Goal: Information Seeking & Learning: Learn about a topic

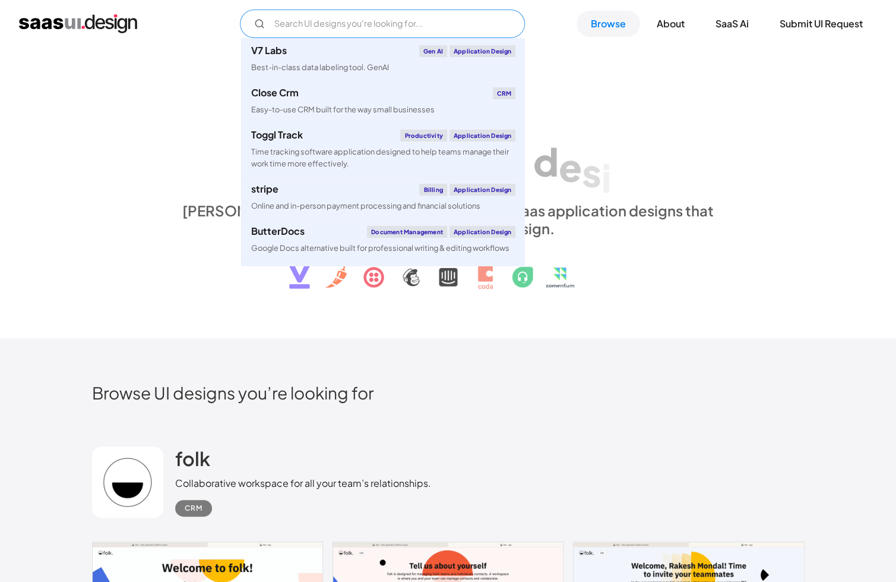
click at [432, 15] on input "Email Form" at bounding box center [382, 24] width 285 height 29
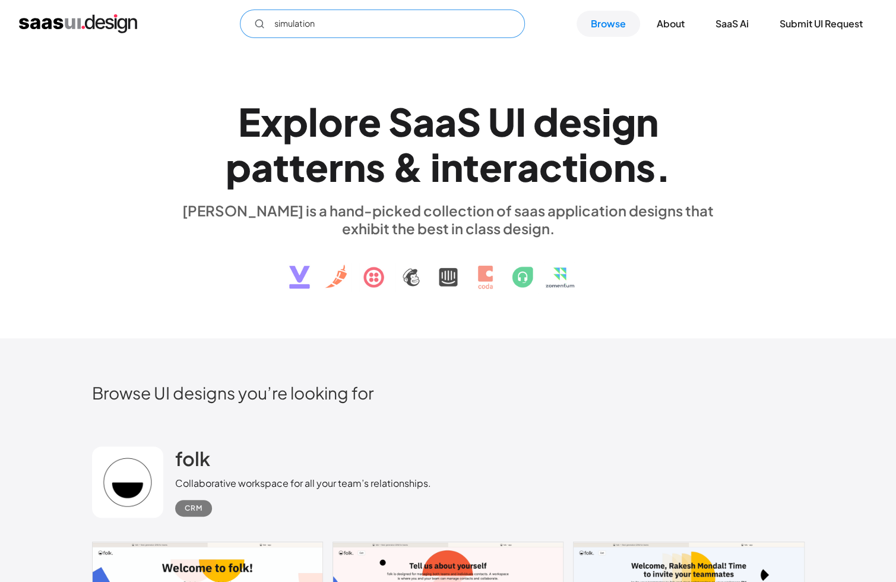
type input "simulation"
click at [536, 129] on div "d" at bounding box center [546, 122] width 26 height 46
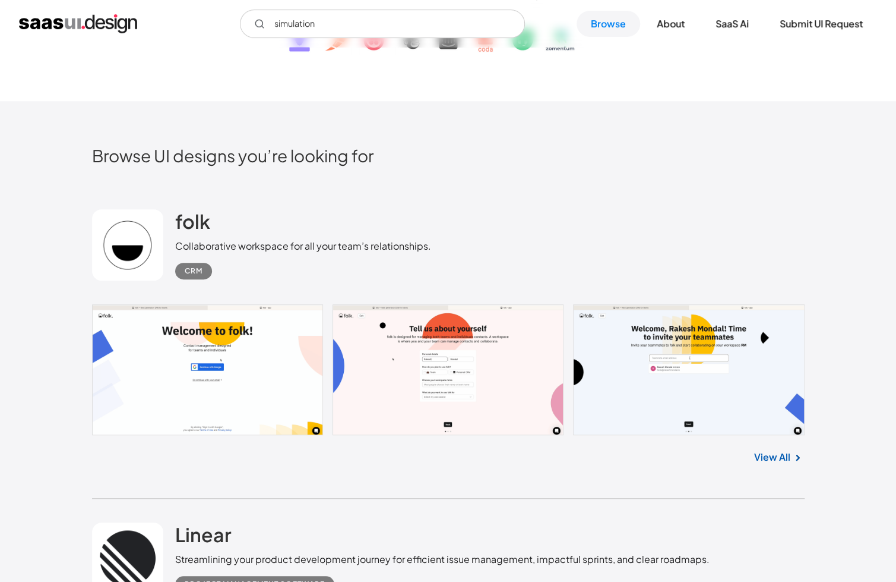
scroll to position [594, 0]
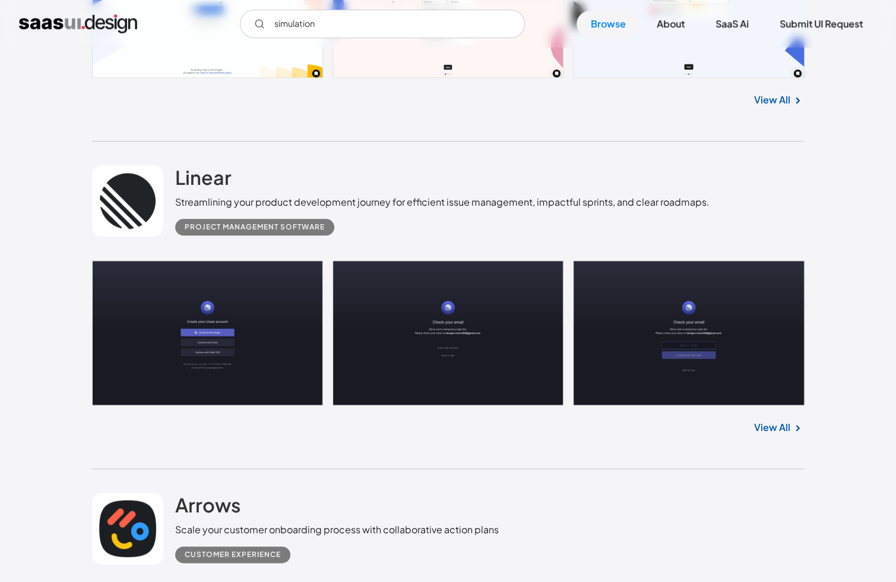
click at [784, 434] on div "View All" at bounding box center [448, 424] width 713 height 39
click at [782, 414] on div "View All" at bounding box center [448, 424] width 713 height 39
click at [769, 424] on link "View All" at bounding box center [772, 427] width 36 height 14
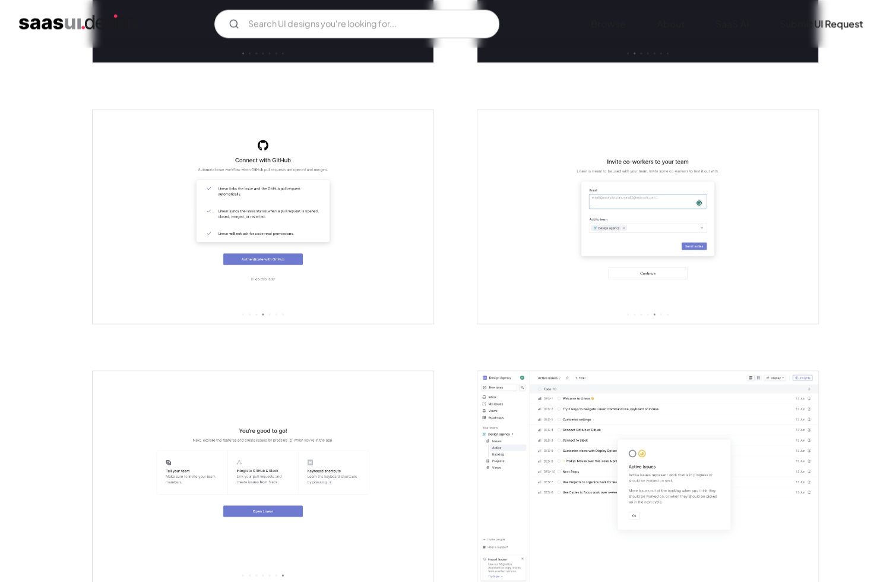
scroll to position [1307, 0]
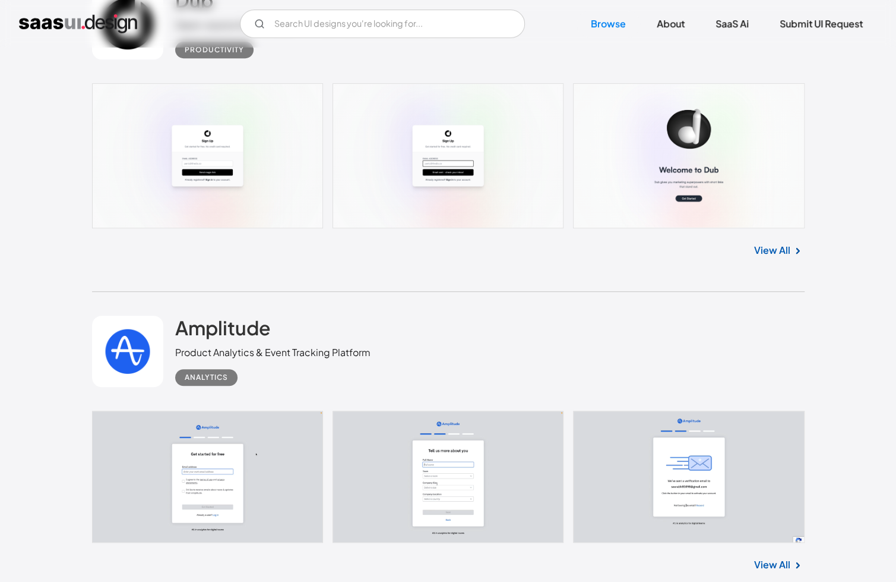
scroll to position [2732, 0]
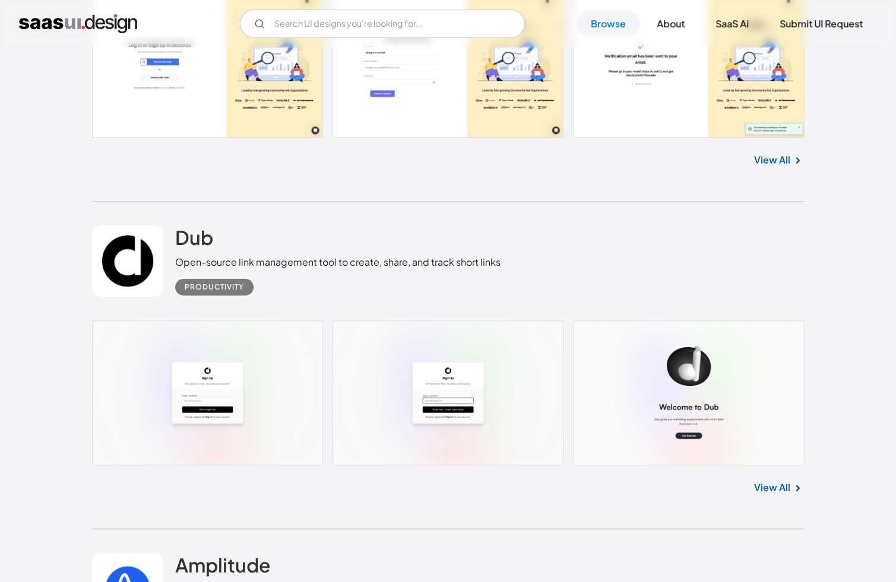
click at [766, 492] on link "View All" at bounding box center [772, 487] width 36 height 14
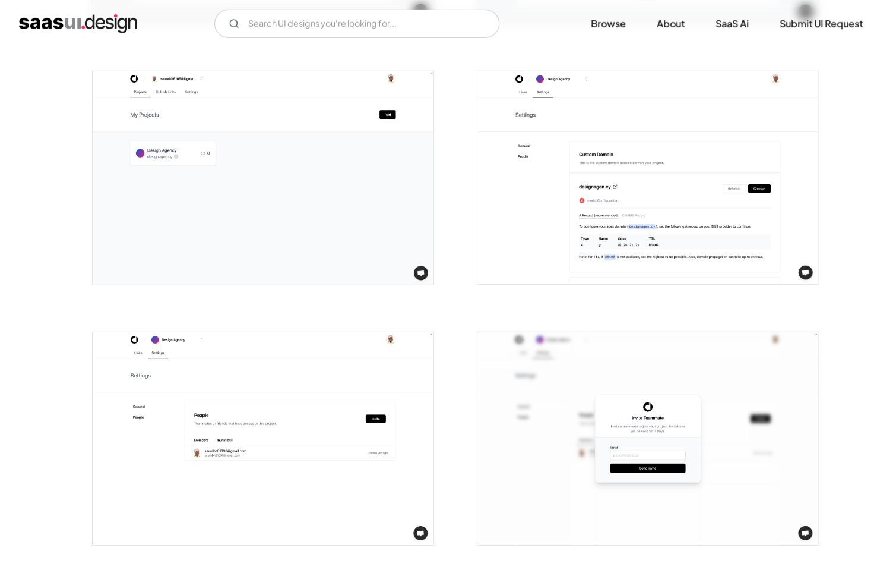
scroll to position [2020, 0]
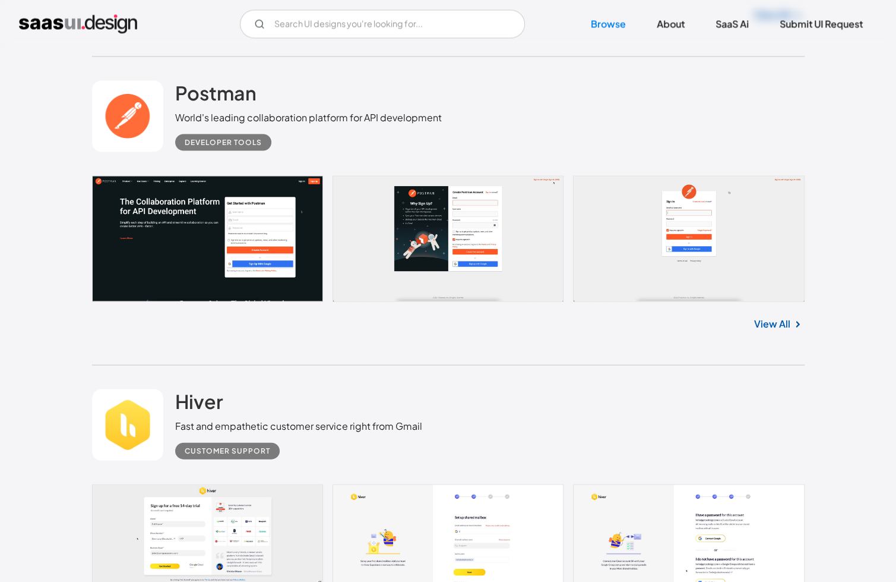
scroll to position [6712, 0]
